Goal: Check status: Check status

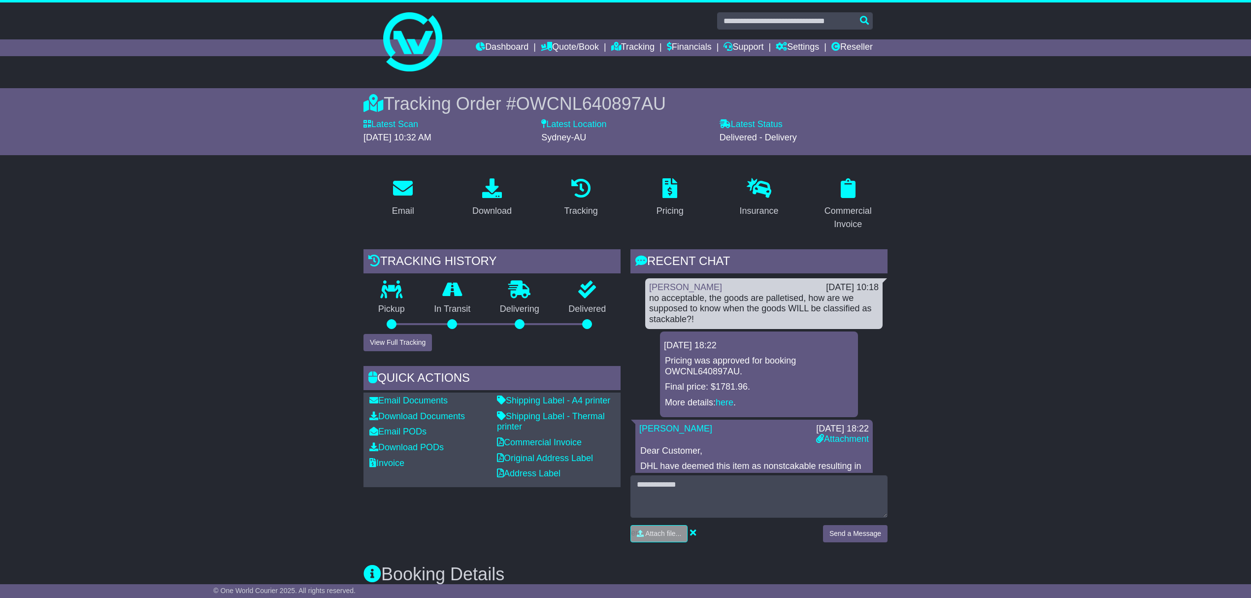
click at [772, 18] on input "text" at bounding box center [795, 20] width 156 height 17
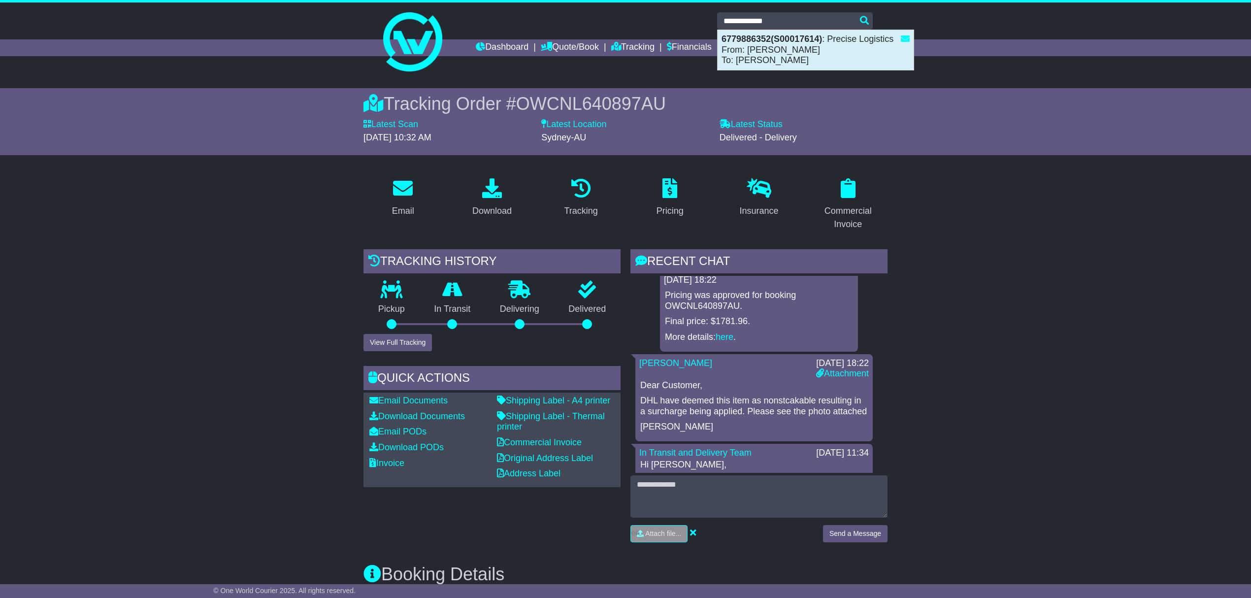
click at [768, 56] on div "6779886352(S00017614) : Precise Logistics From: [PERSON_NAME] To: [PERSON_NAME]" at bounding box center [815, 50] width 196 height 40
type input "**********"
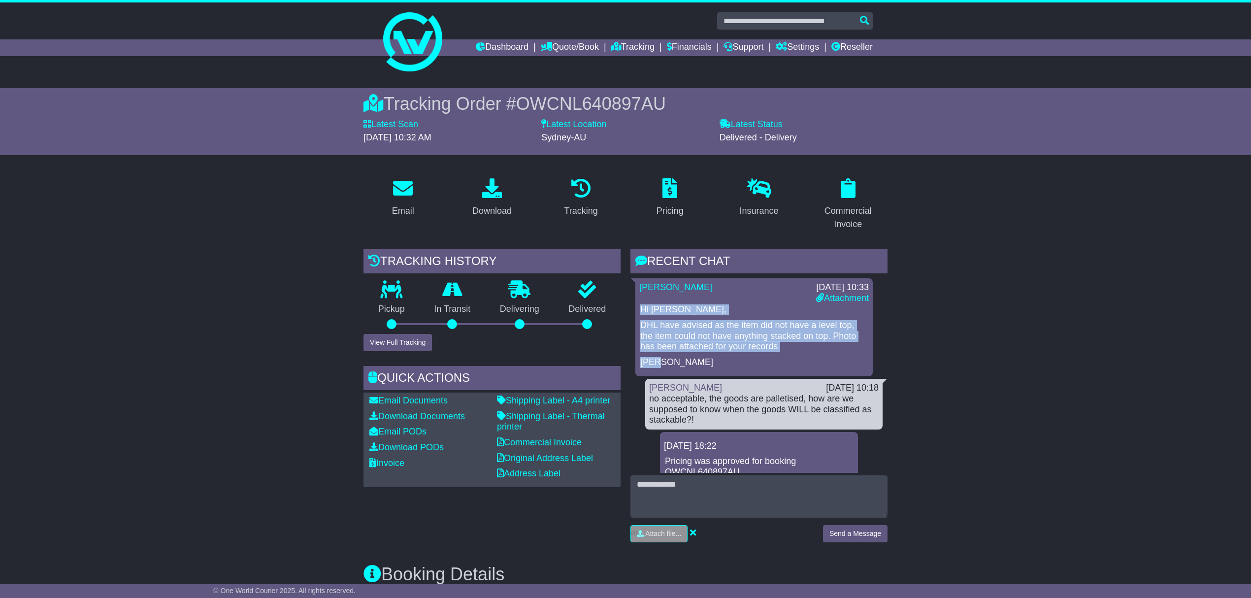
drag, startPoint x: 638, startPoint y: 308, endPoint x: 672, endPoint y: 365, distance: 66.4
click at [672, 365] on div "[PERSON_NAME] [DATE] 10:33 Attachment Hi [PERSON_NAME], DHL have advised as the…" at bounding box center [753, 327] width 237 height 98
copy div "Hi [PERSON_NAME], DHL have advised as the item did not have a level top, the it…"
click at [829, 298] on link "Attachment" at bounding box center [842, 298] width 53 height 10
